Goal: Task Accomplishment & Management: Manage account settings

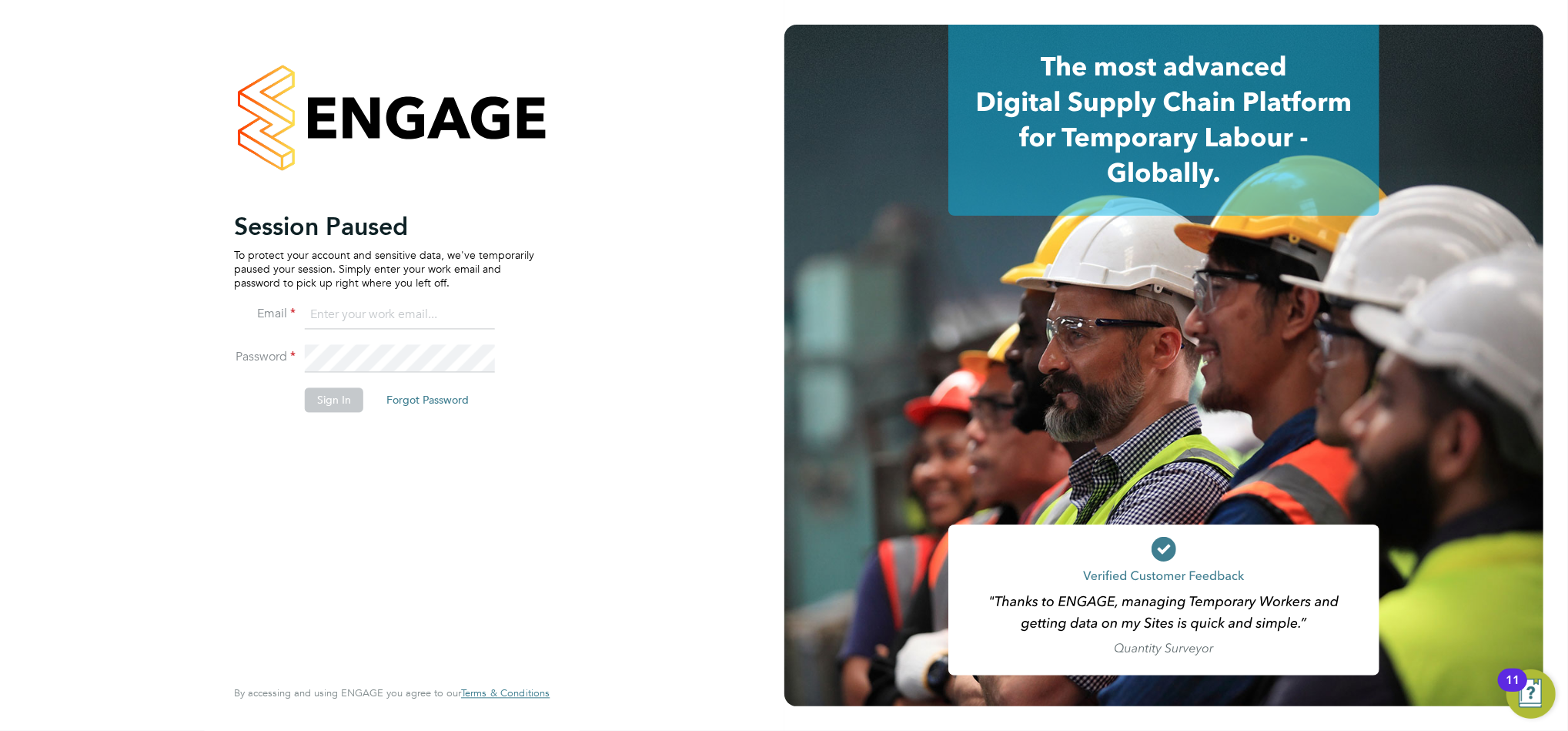
click at [333, 324] on input at bounding box center [399, 315] width 190 height 28
type input "[EMAIL_ADDRESS][DOMAIN_NAME]"
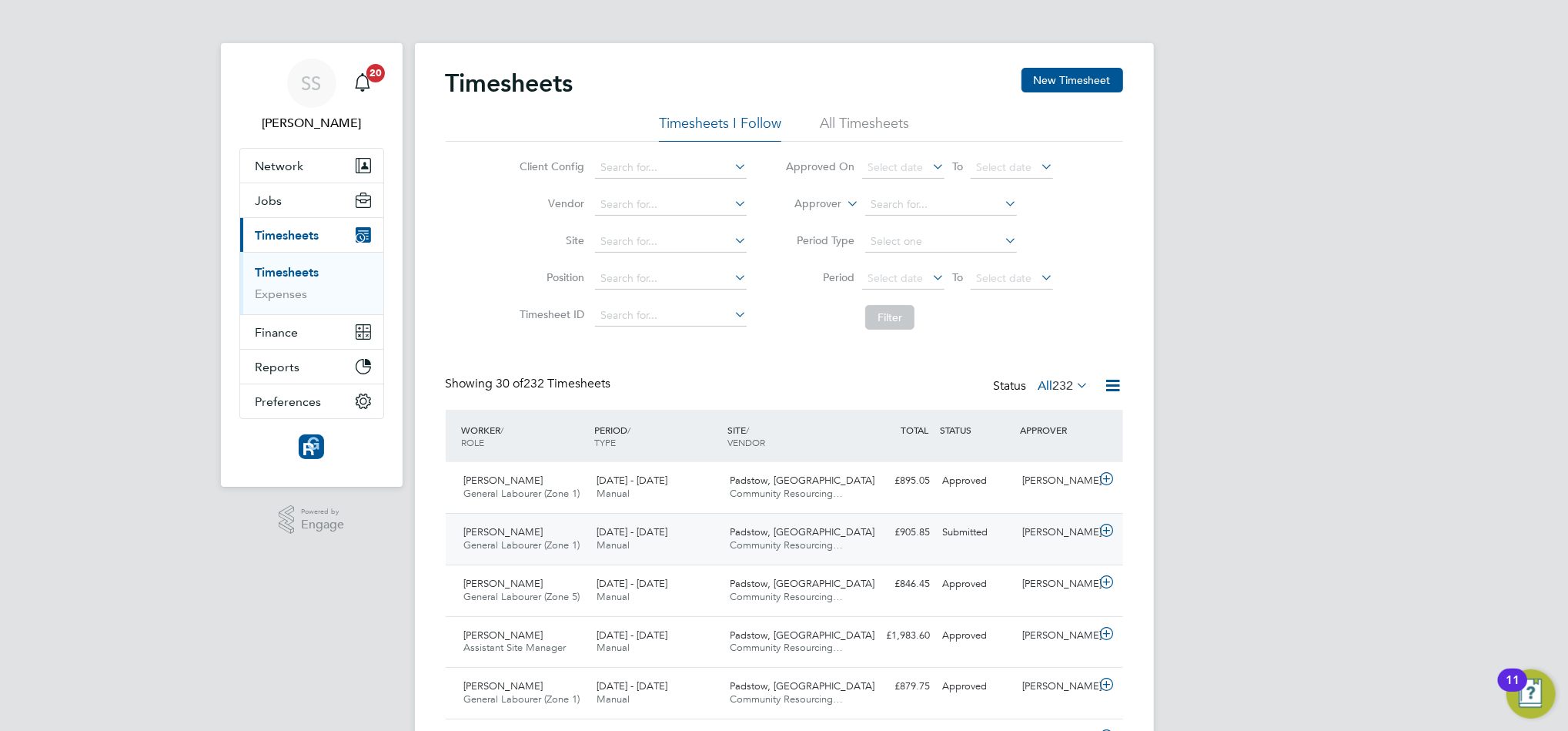
click at [617, 524] on div "22 - 28 Sep 2025 Manual" at bounding box center [657, 539] width 133 height 39
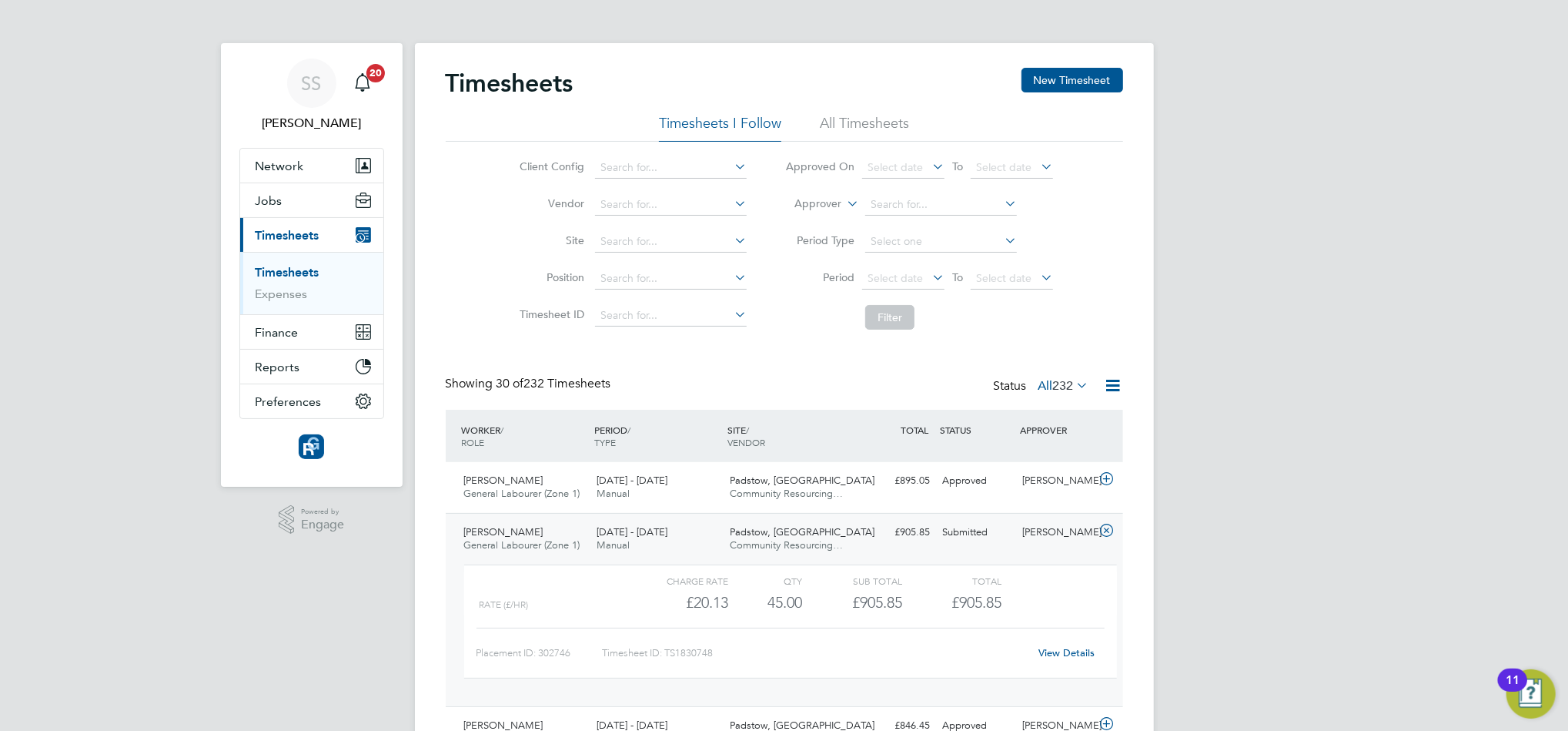
click at [1051, 642] on div "View Details" at bounding box center [1067, 652] width 76 height 24
click at [1051, 651] on link "View Details" at bounding box center [1066, 652] width 56 height 13
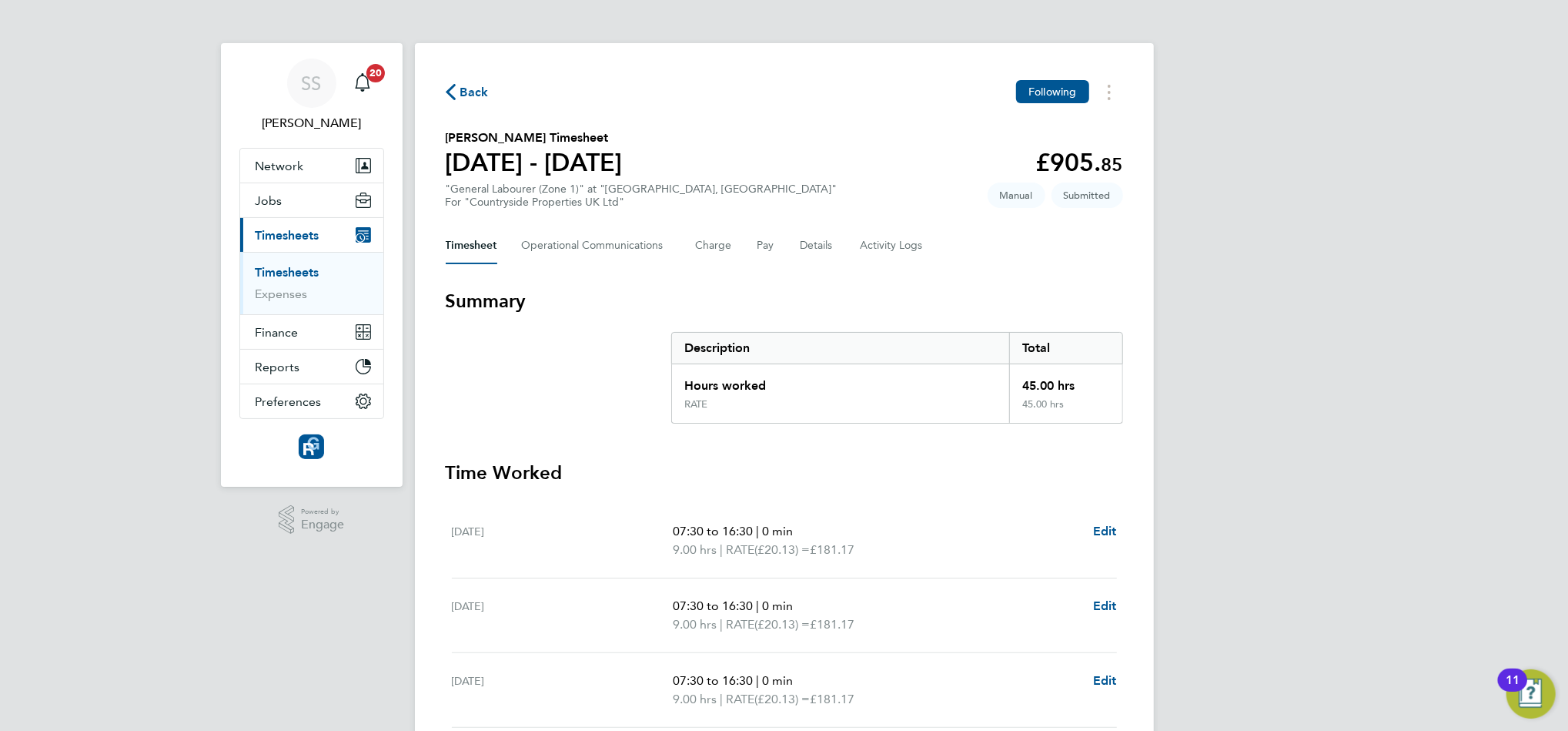
click at [479, 124] on div "Back Following George Norton's Timesheet 22 - 28 Sept 2025 £905. 85 "General La…" at bounding box center [784, 516] width 740 height 945
click at [465, 96] on span "Back" at bounding box center [475, 92] width 28 height 18
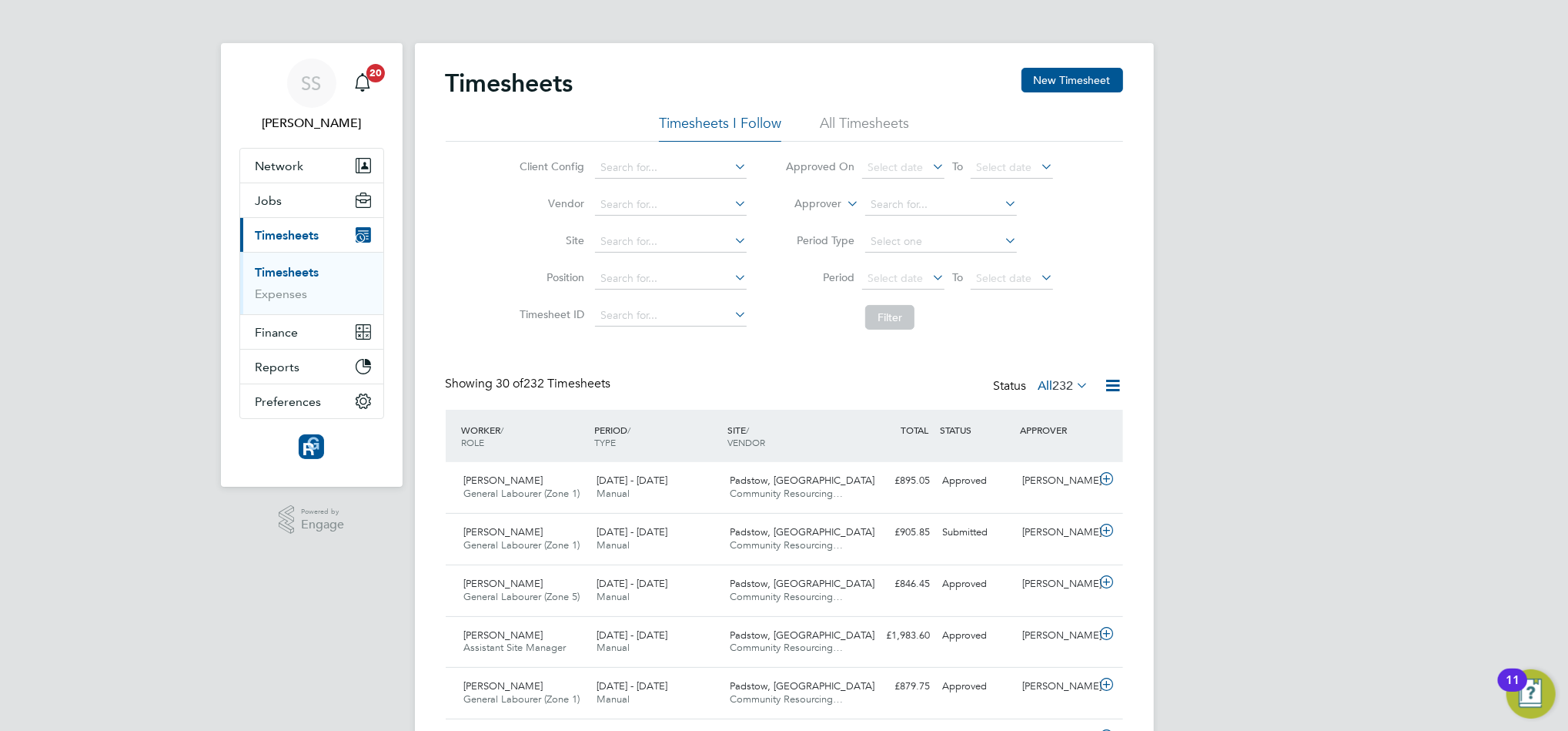
click at [300, 275] on link "Timesheets" at bounding box center [287, 272] width 64 height 15
click at [636, 552] on div "22 - 28 Sep 2025 Manual" at bounding box center [657, 539] width 133 height 39
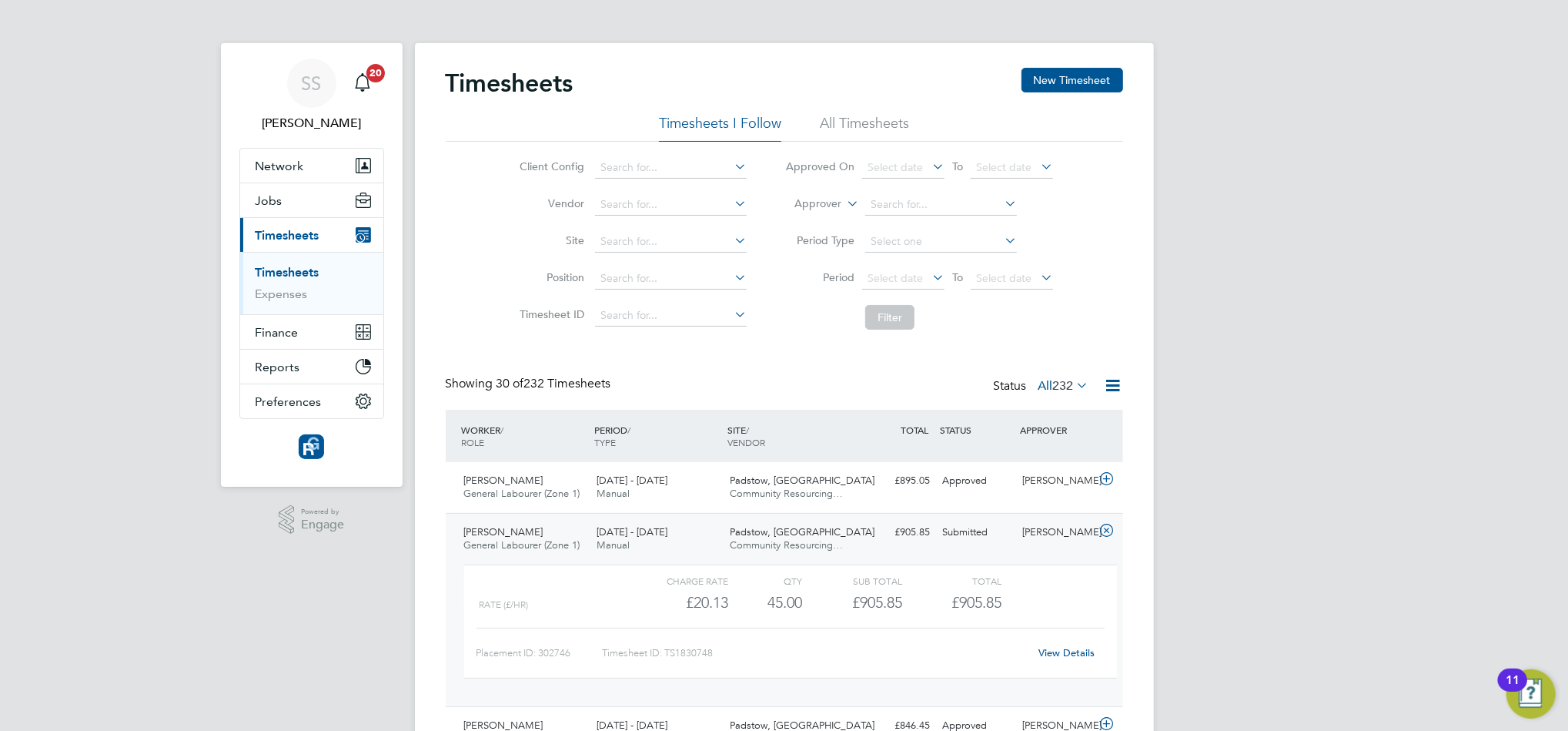
click at [1048, 648] on link "View Details" at bounding box center [1066, 652] width 56 height 13
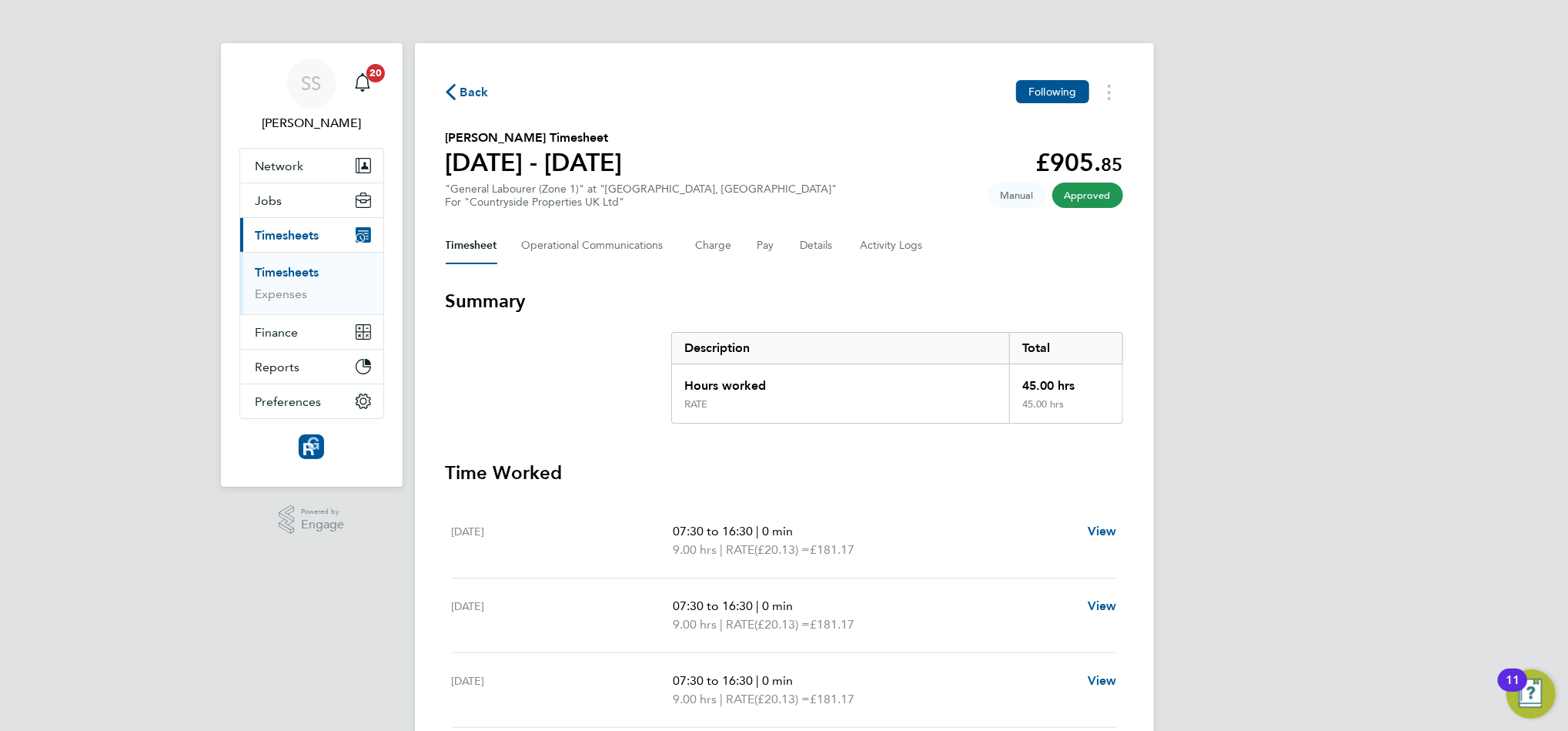
drag, startPoint x: 454, startPoint y: 133, endPoint x: 519, endPoint y: 608, distance: 479.4
click at [519, 608] on div "Back Following George Norton's Timesheet 22 - 28 Sept 2025 £905. 85 "General La…" at bounding box center [784, 516] width 740 height 945
drag, startPoint x: 519, startPoint y: 608, endPoint x: 545, endPoint y: 336, distance: 273.2
click at [545, 336] on section "Summary Description Total Hours worked 45.00 hrs RATE 45.00 hrs" at bounding box center [784, 356] width 677 height 135
